Goal: Information Seeking & Learning: Find specific page/section

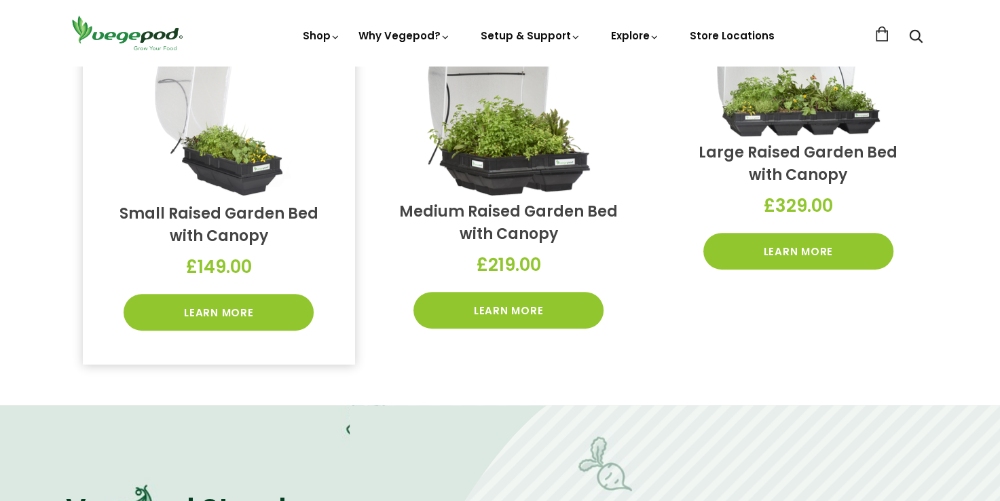
scroll to position [543, 0]
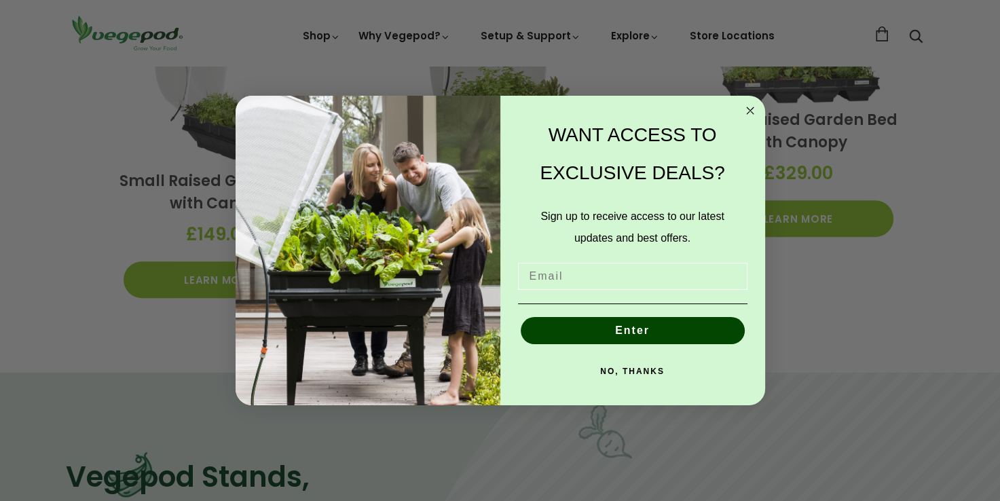
click at [546, 270] on input "Email" at bounding box center [632, 276] width 229 height 27
type input "paul.riley@tiscali.co.uk"
click at [622, 331] on button "Enter" at bounding box center [633, 330] width 224 height 27
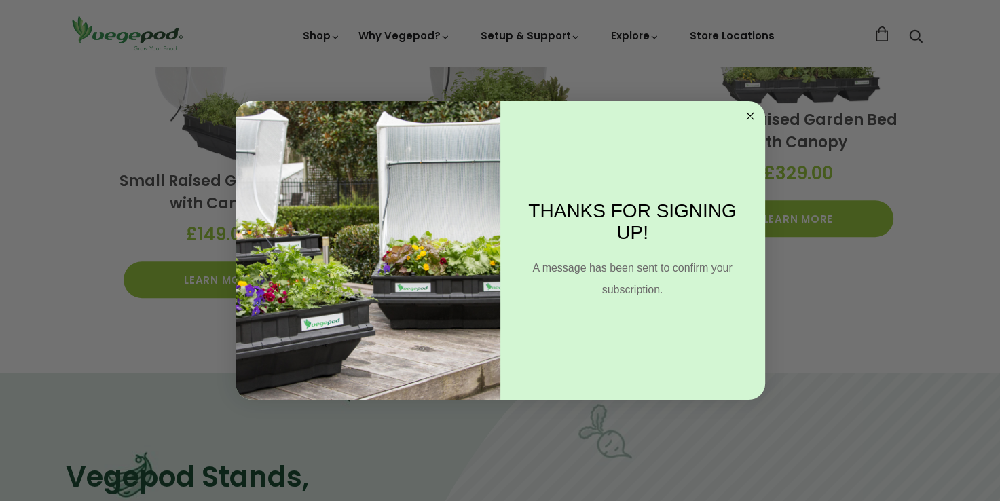
click at [754, 118] on circle "Close dialog" at bounding box center [750, 117] width 16 height 16
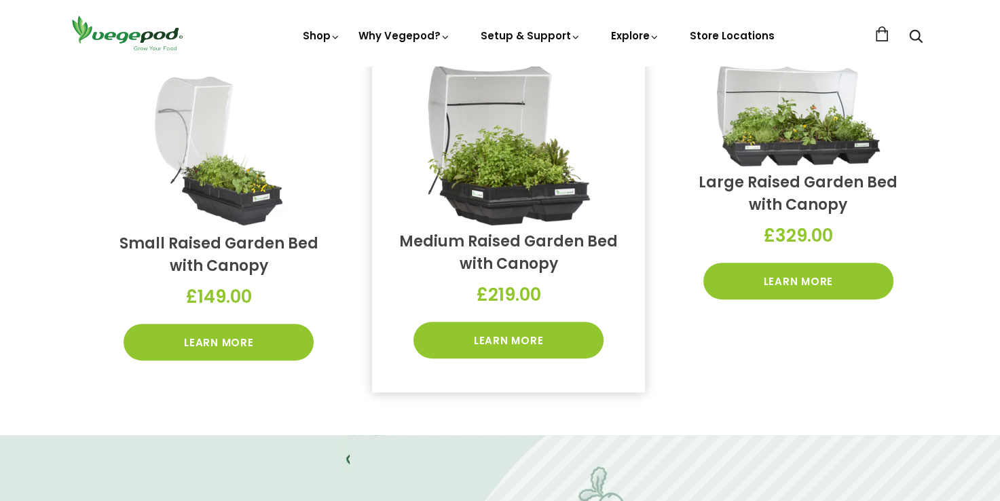
scroll to position [407, 0]
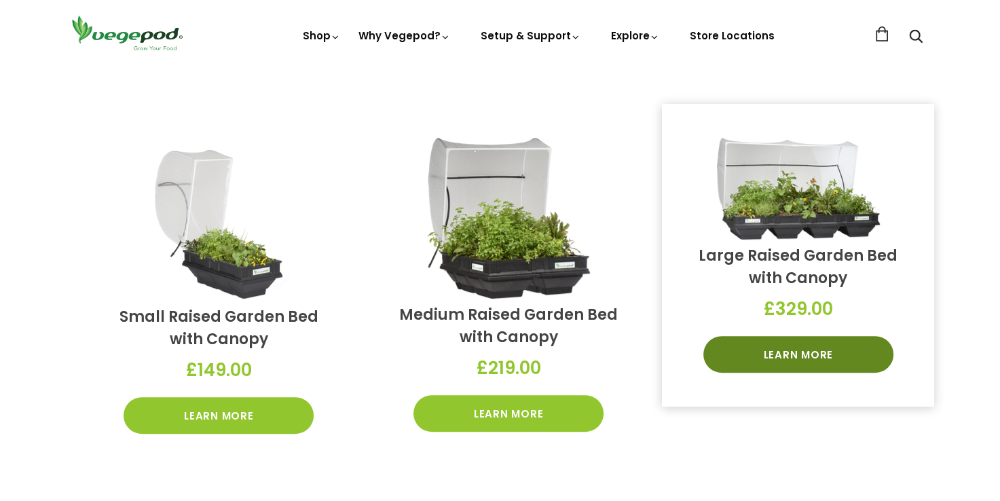
click at [779, 356] on link "Learn More" at bounding box center [798, 354] width 190 height 37
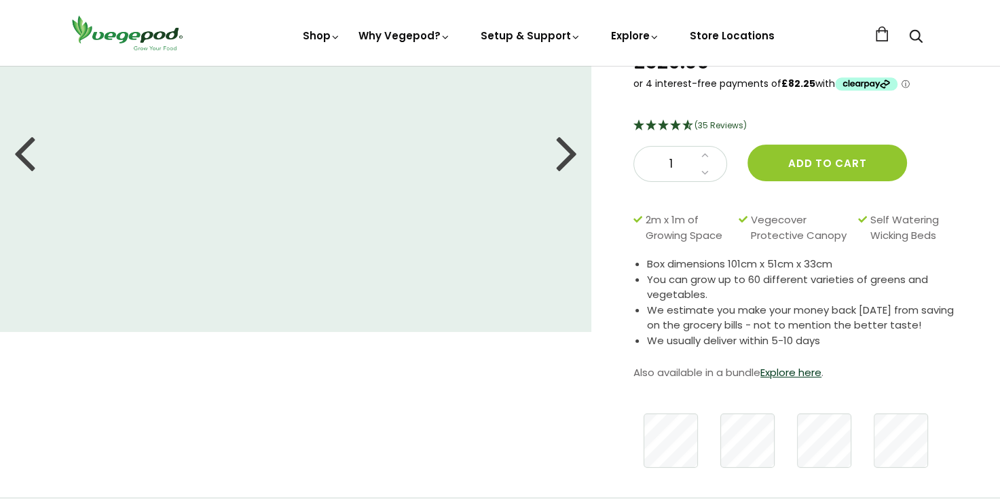
scroll to position [68, 0]
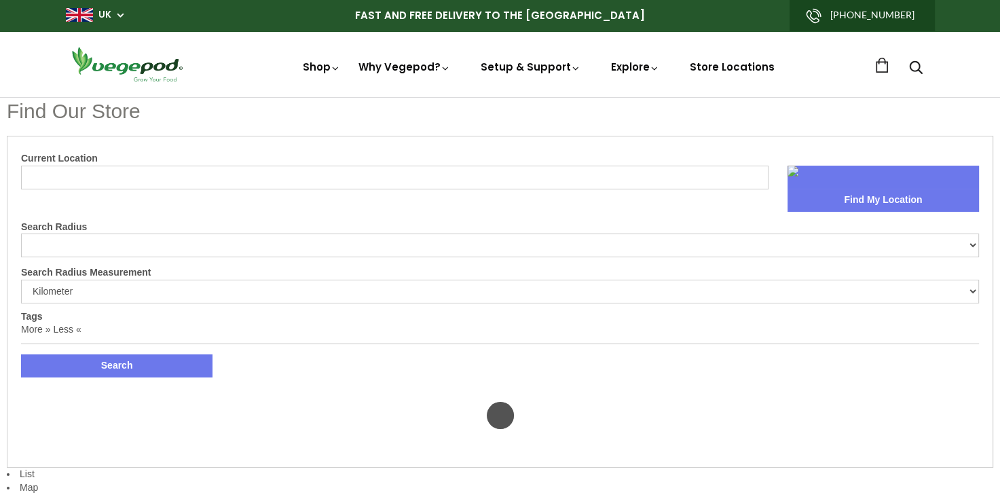
select select "m"
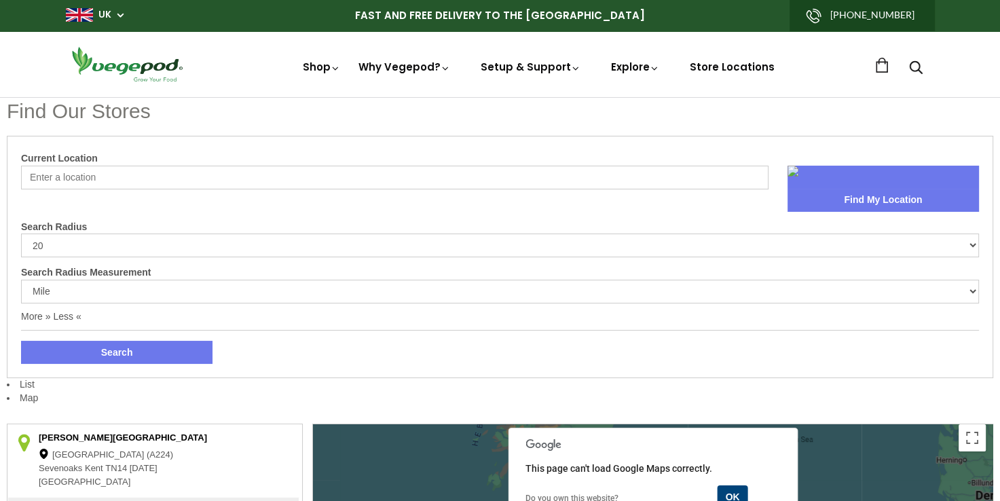
click at [118, 181] on input "Current Location" at bounding box center [394, 178] width 747 height 24
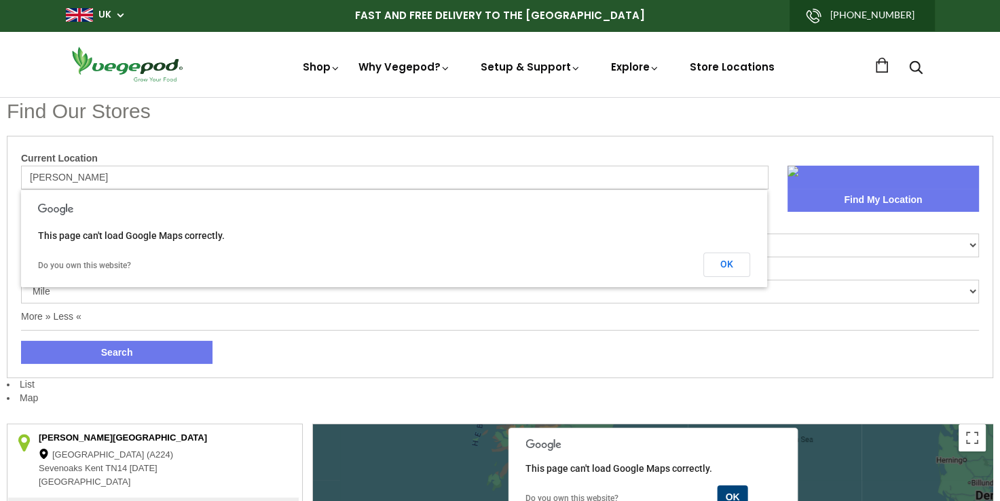
type input "[PERSON_NAME]"
click at [854, 199] on button "Find My Location" at bounding box center [882, 200] width 191 height 23
click at [254, 259] on td "Do you own this website?" at bounding box center [275, 264] width 474 height 24
click at [159, 311] on form "Current Location [GEOGRAPHIC_DATA] Find My Location Search Radius 10 20 30 40 N…" at bounding box center [500, 257] width 958 height 214
drag, startPoint x: 115, startPoint y: 239, endPoint x: 305, endPoint y: 274, distance: 192.6
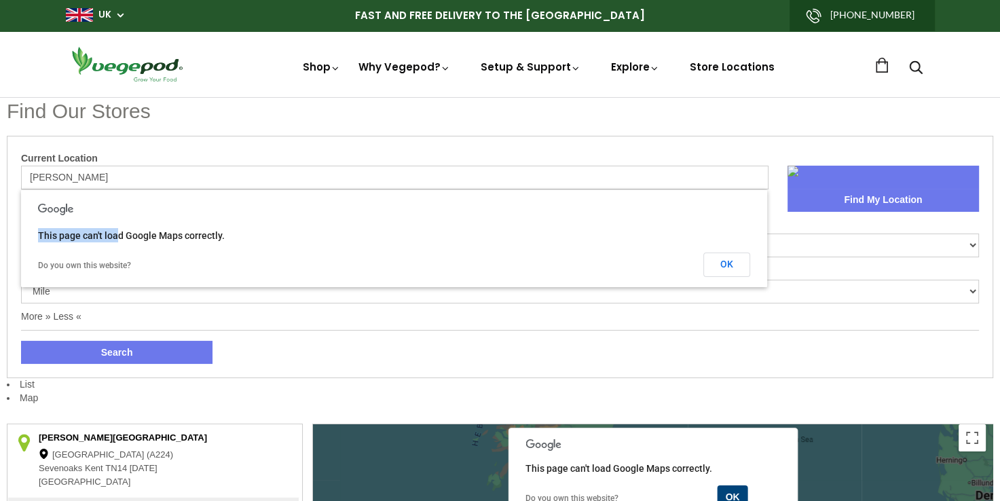
click at [305, 274] on div "This page can't load Google Maps correctly. Do you own this website? OK" at bounding box center [394, 238] width 746 height 97
drag, startPoint x: 63, startPoint y: 170, endPoint x: 15, endPoint y: 170, distance: 48.2
click at [15, 170] on div "Current Location [GEOGRAPHIC_DATA] Find My Location Search Radius 10 20 30 40 N…" at bounding box center [500, 257] width 986 height 242
type input "rugely"
click at [107, 351] on button "Search" at bounding box center [116, 352] width 191 height 23
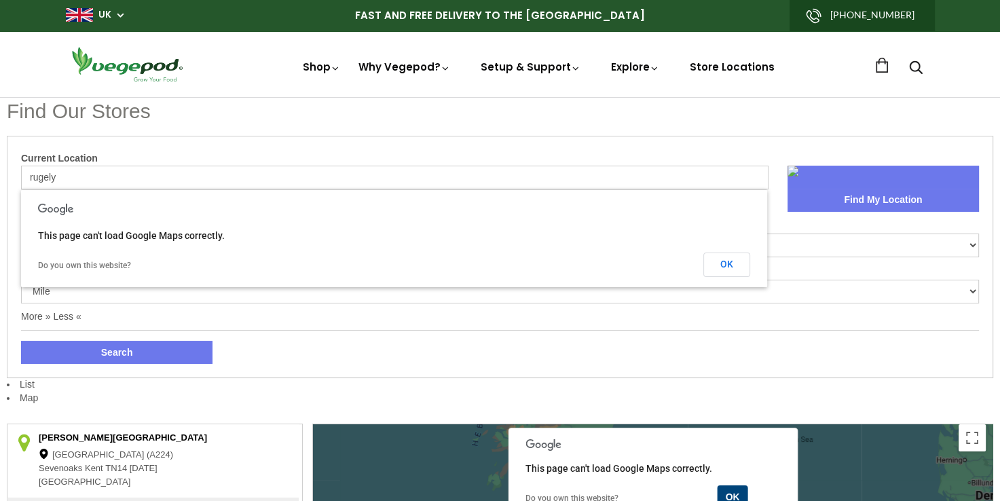
drag, startPoint x: 71, startPoint y: 172, endPoint x: 12, endPoint y: 172, distance: 59.0
click at [12, 172] on div "Current Location rugely Find My Location Search Radius 10 20 30 40 No Limit Sea…" at bounding box center [500, 257] width 986 height 242
drag, startPoint x: 41, startPoint y: 178, endPoint x: 80, endPoint y: 191, distance: 40.8
type input "[PERSON_NAME]"
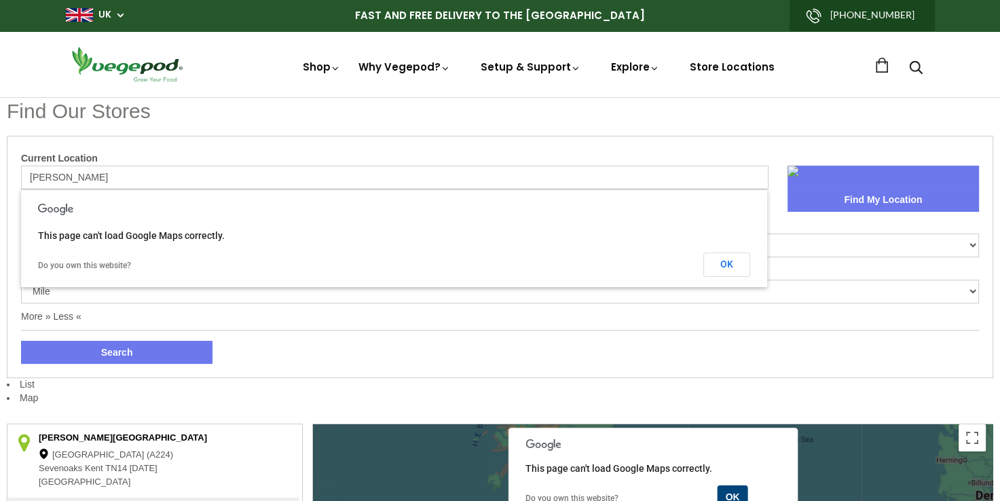
click at [189, 315] on form "Current Location [GEOGRAPHIC_DATA] Find My Location Search Radius 10 20 30 40 N…" at bounding box center [500, 257] width 958 height 214
click at [128, 362] on button "Search" at bounding box center [116, 352] width 191 height 23
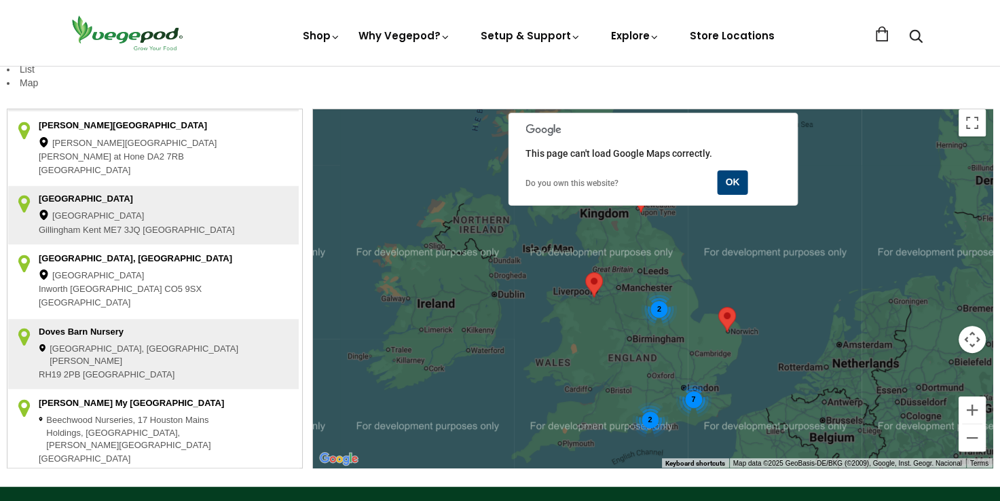
scroll to position [339, 0]
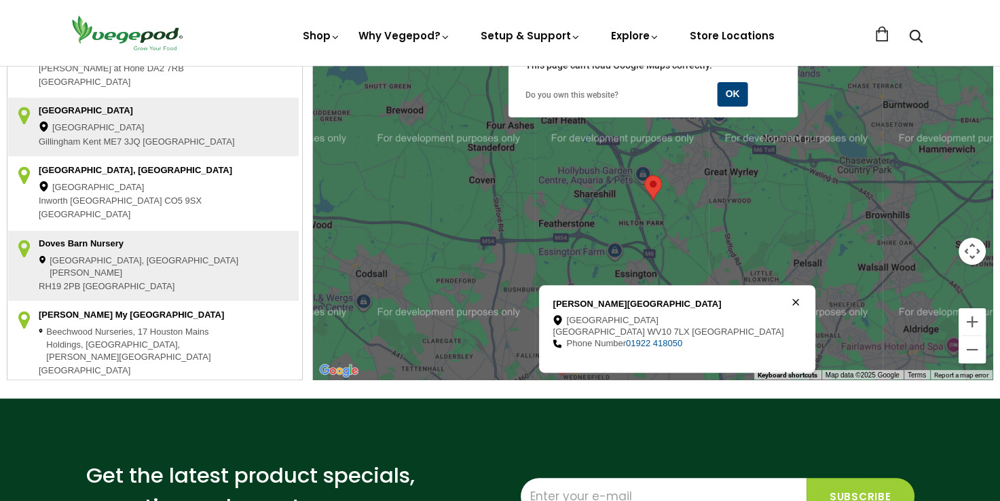
scroll to position [475, 0]
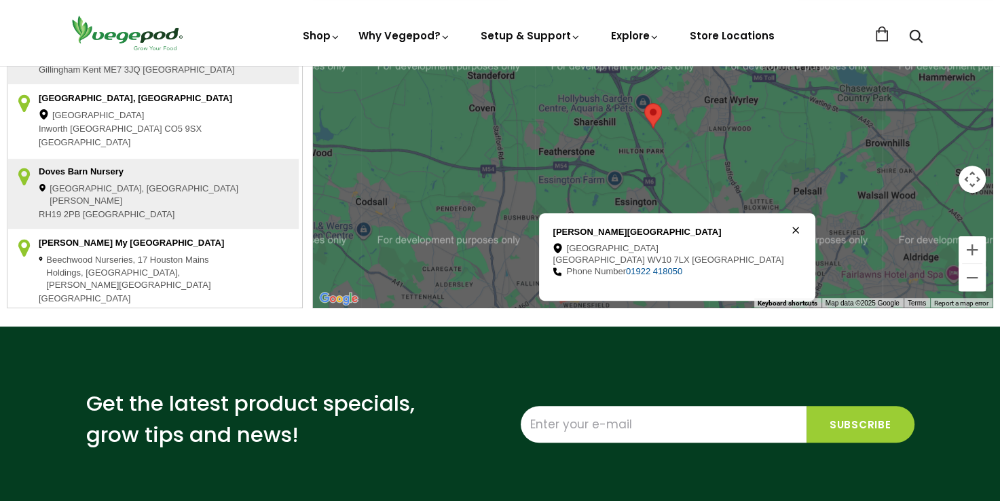
click at [630, 243] on div "[GEOGRAPHIC_DATA]" at bounding box center [667, 249] width 231 height 12
click at [792, 227] on icon at bounding box center [795, 230] width 7 height 7
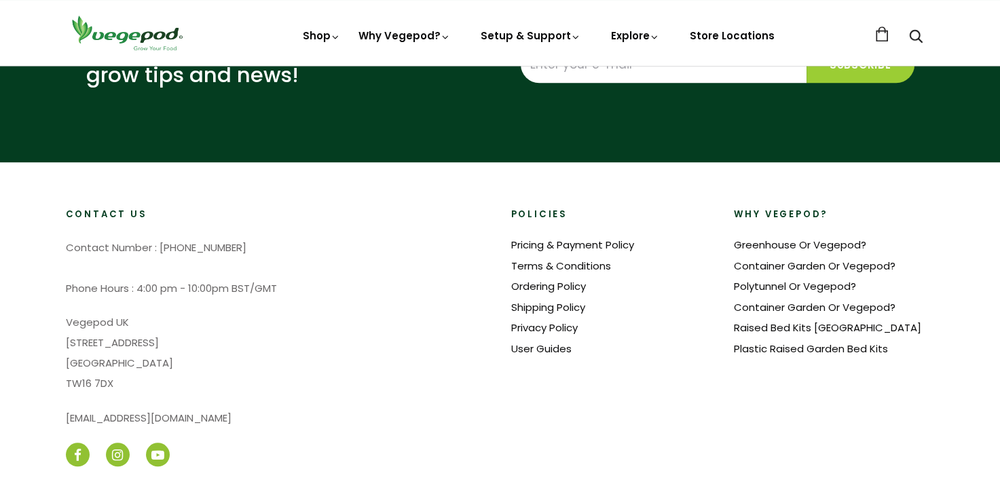
scroll to position [882, 0]
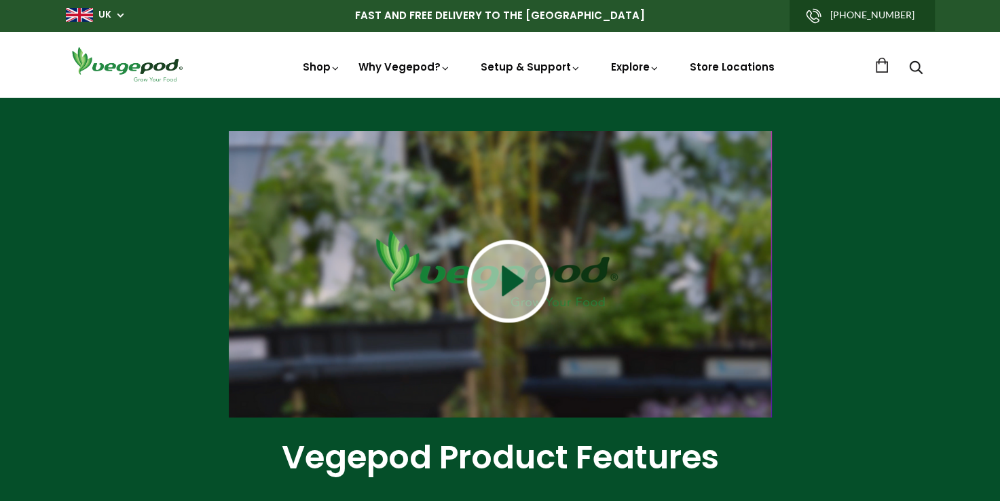
click at [524, 297] on img at bounding box center [508, 281] width 83 height 83
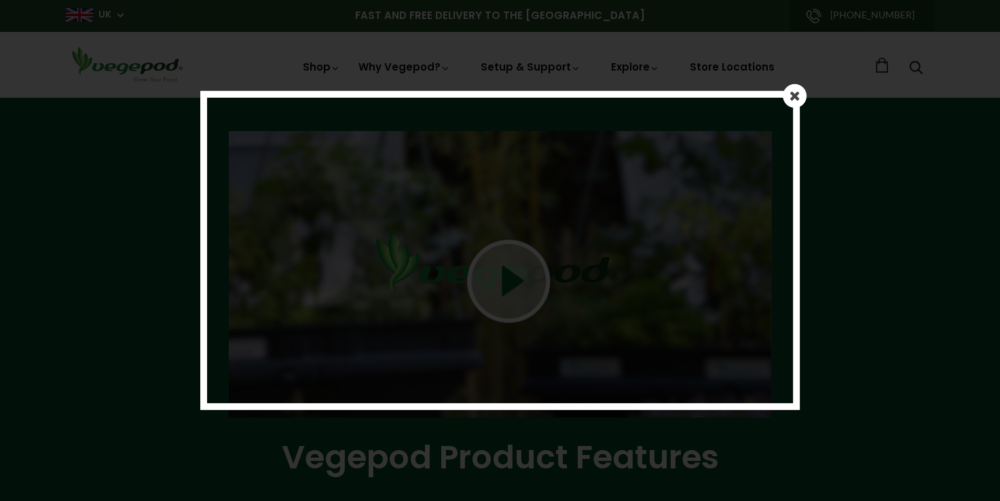
click at [793, 98] on em at bounding box center [794, 96] width 11 height 14
